Goal: Navigation & Orientation: Find specific page/section

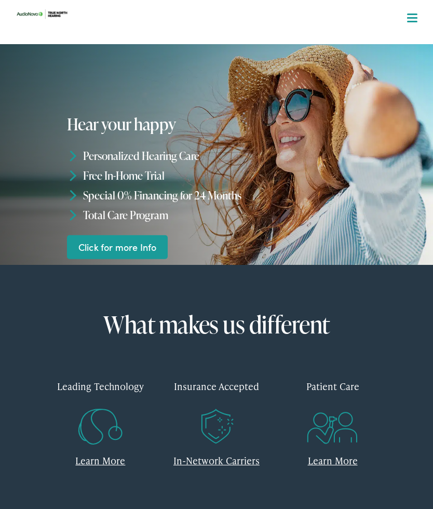
click at [411, 18] on span at bounding box center [412, 18] width 10 height 2
click at [409, 16] on div at bounding box center [412, 19] width 10 height 10
click at [411, 10] on nav "What We Offer Comprehensive & Holistic Care Hearing Testing & Evaluation Hearin…" at bounding box center [217, 90] width 416 height 180
click at [406, 15] on button "Menu Close" at bounding box center [400, 17] width 35 height 11
click at [341, 396] on div "Patient Care" at bounding box center [332, 386] width 101 height 31
